Goal: Task Accomplishment & Management: Use online tool/utility

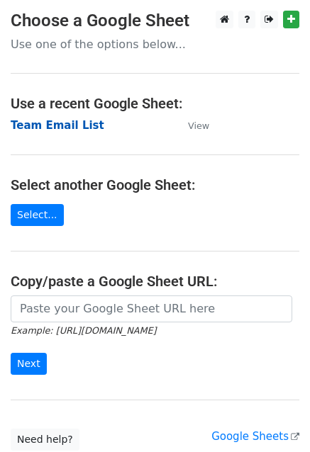
click at [28, 125] on strong "Team Email List" at bounding box center [58, 125] width 94 height 13
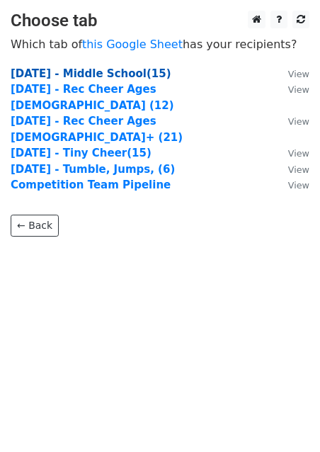
click at [130, 73] on strong "Monday - Middle School(15)" at bounding box center [91, 73] width 161 height 13
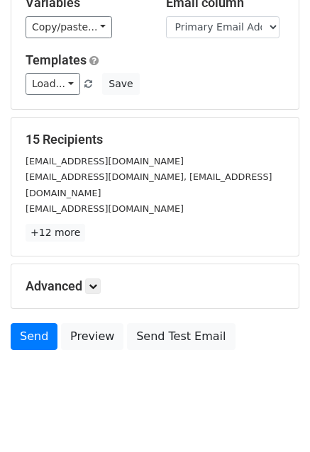
scroll to position [96, 0]
click at [97, 282] on icon at bounding box center [93, 286] width 9 height 9
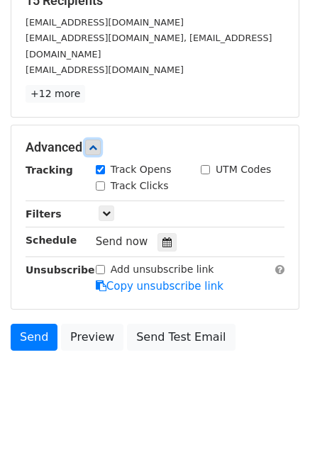
scroll to position [235, 0]
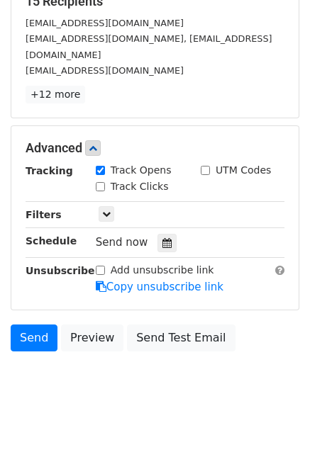
click at [128, 179] on label "Track Clicks" at bounding box center [140, 186] width 58 height 15
click at [105, 182] on input "Track Clicks" at bounding box center [100, 186] width 9 height 9
click at [120, 179] on label "Track Clicks" at bounding box center [140, 186] width 58 height 15
click at [105, 182] on input "Track Clicks" at bounding box center [100, 186] width 9 height 9
checkbox input "false"
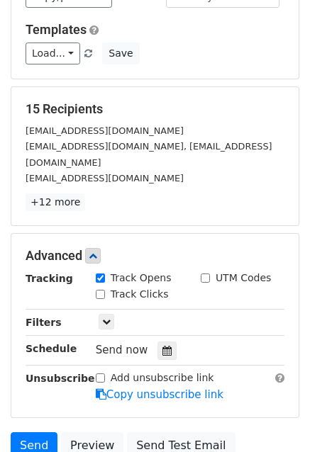
scroll to position [235, 0]
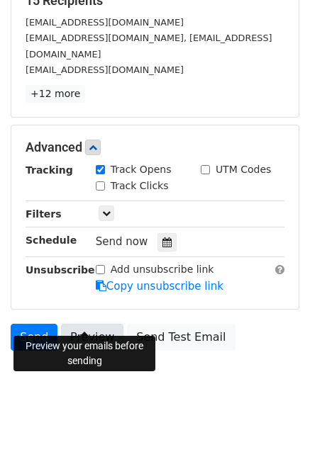
click at [88, 324] on link "Preview" at bounding box center [92, 337] width 62 height 27
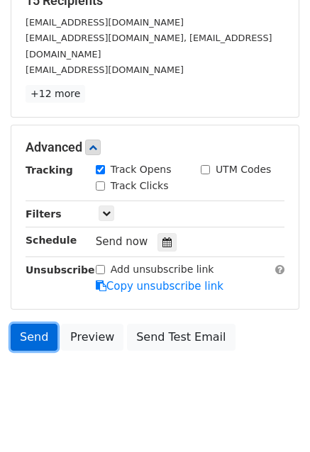
click at [41, 324] on link "Send" at bounding box center [34, 337] width 47 height 27
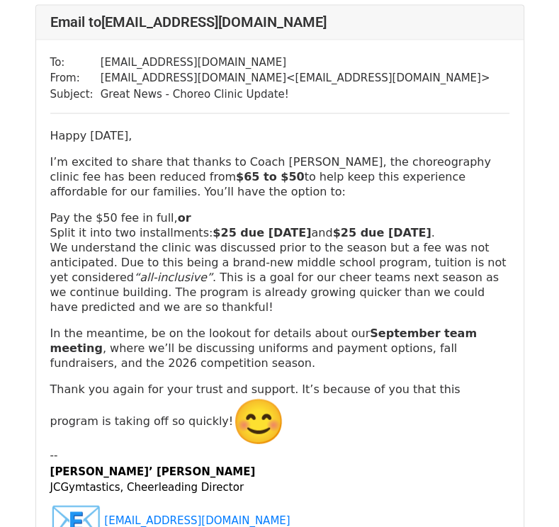
scroll to position [4066, 0]
